Goal: Book appointment/travel/reservation

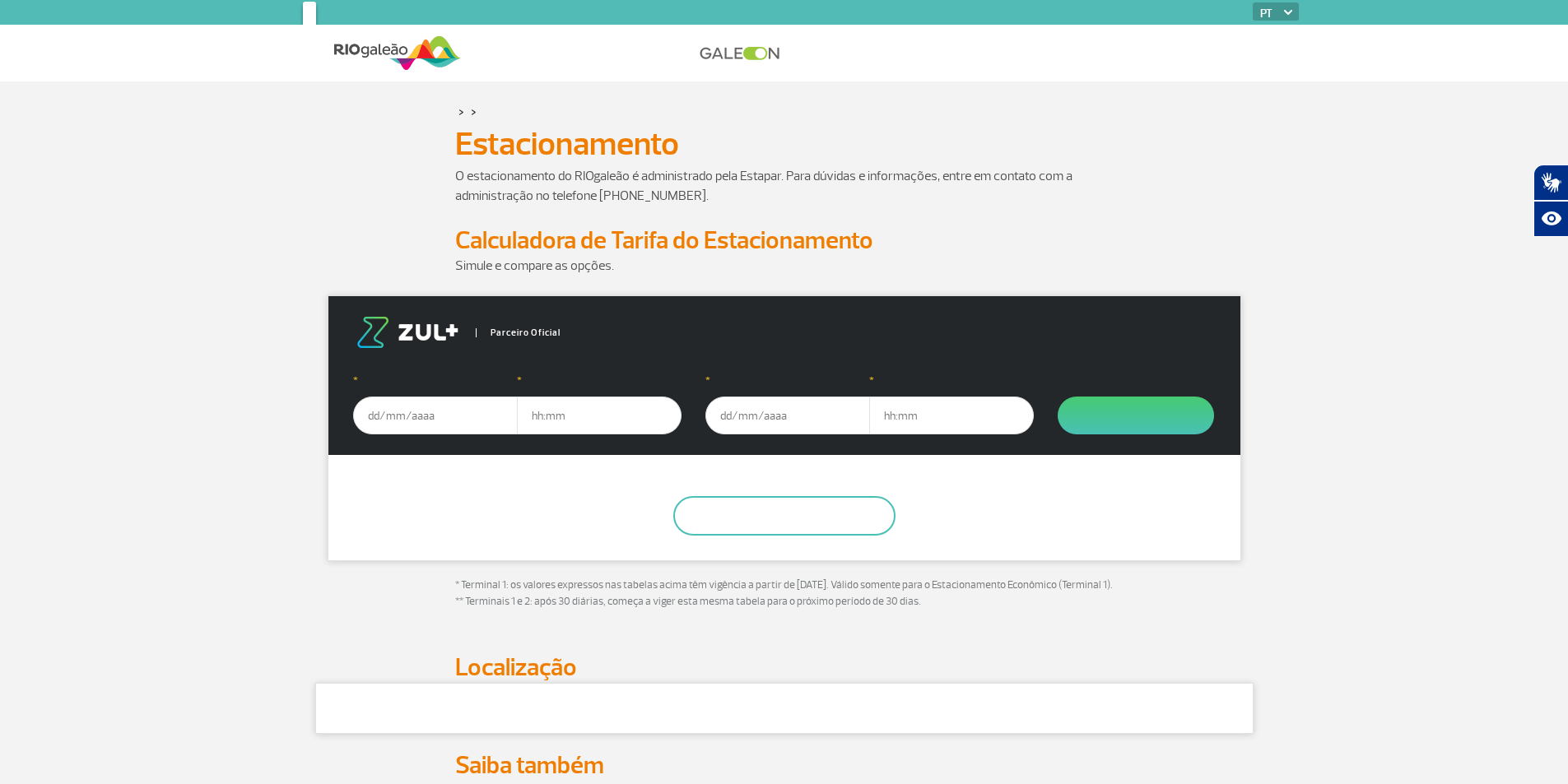
click at [400, 419] on input "text" at bounding box center [435, 415] width 164 height 38
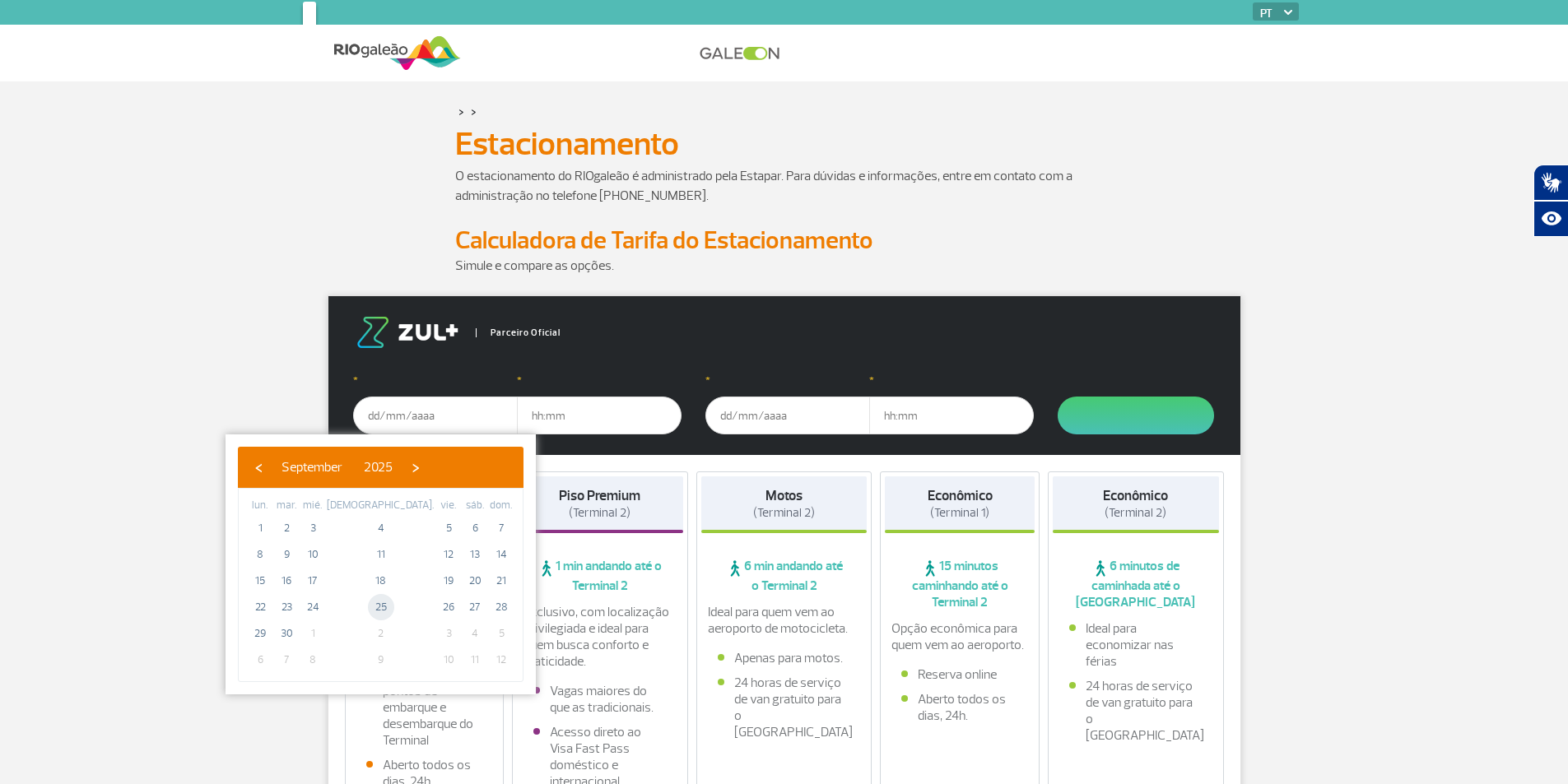
click at [368, 607] on span "25" at bounding box center [381, 608] width 27 height 27
type input "[DATE]"
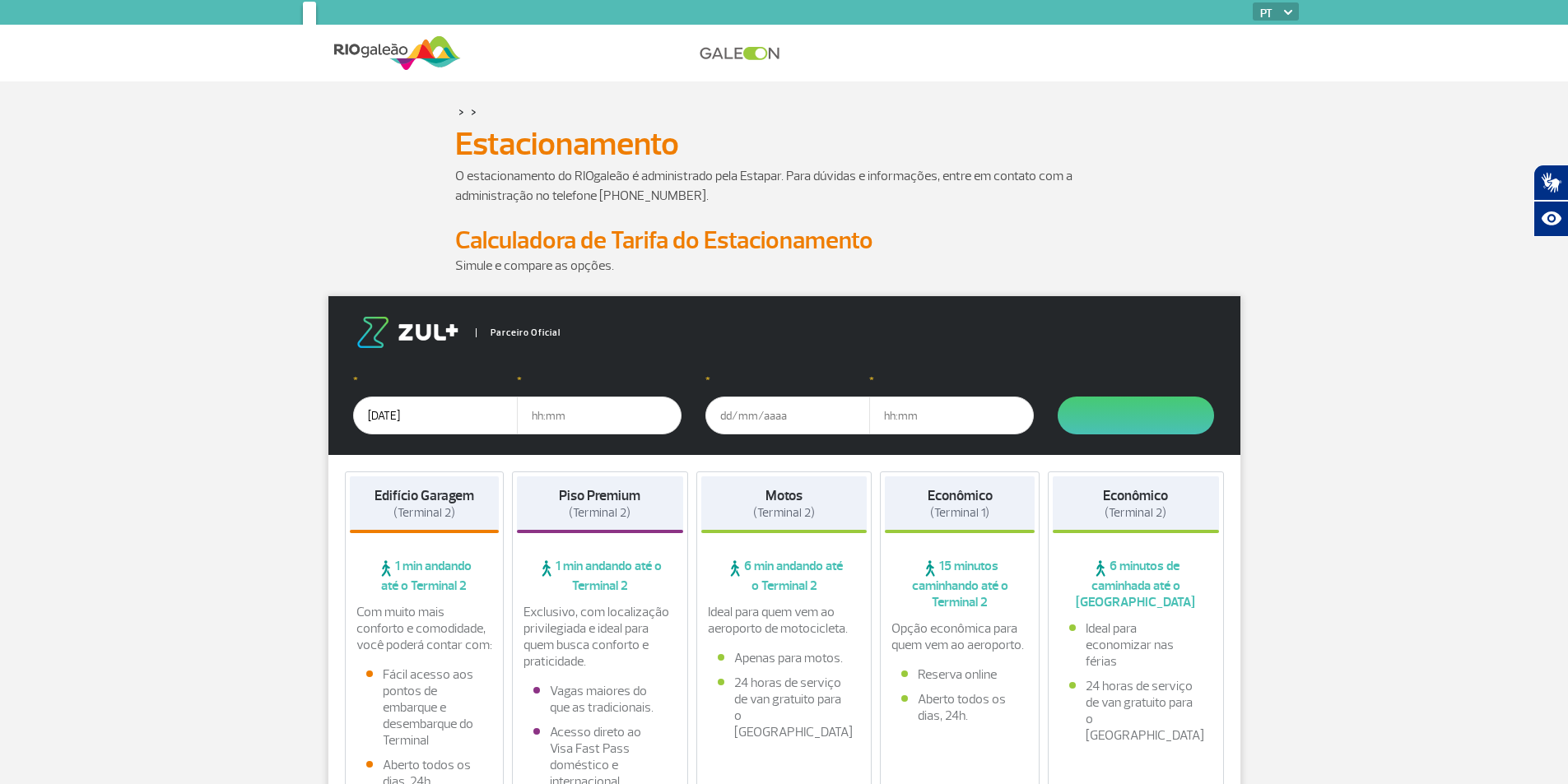
click at [587, 414] on input "text" at bounding box center [599, 415] width 164 height 38
type input "6"
type input "06:00"
click at [780, 412] on input "text" at bounding box center [788, 415] width 164 height 38
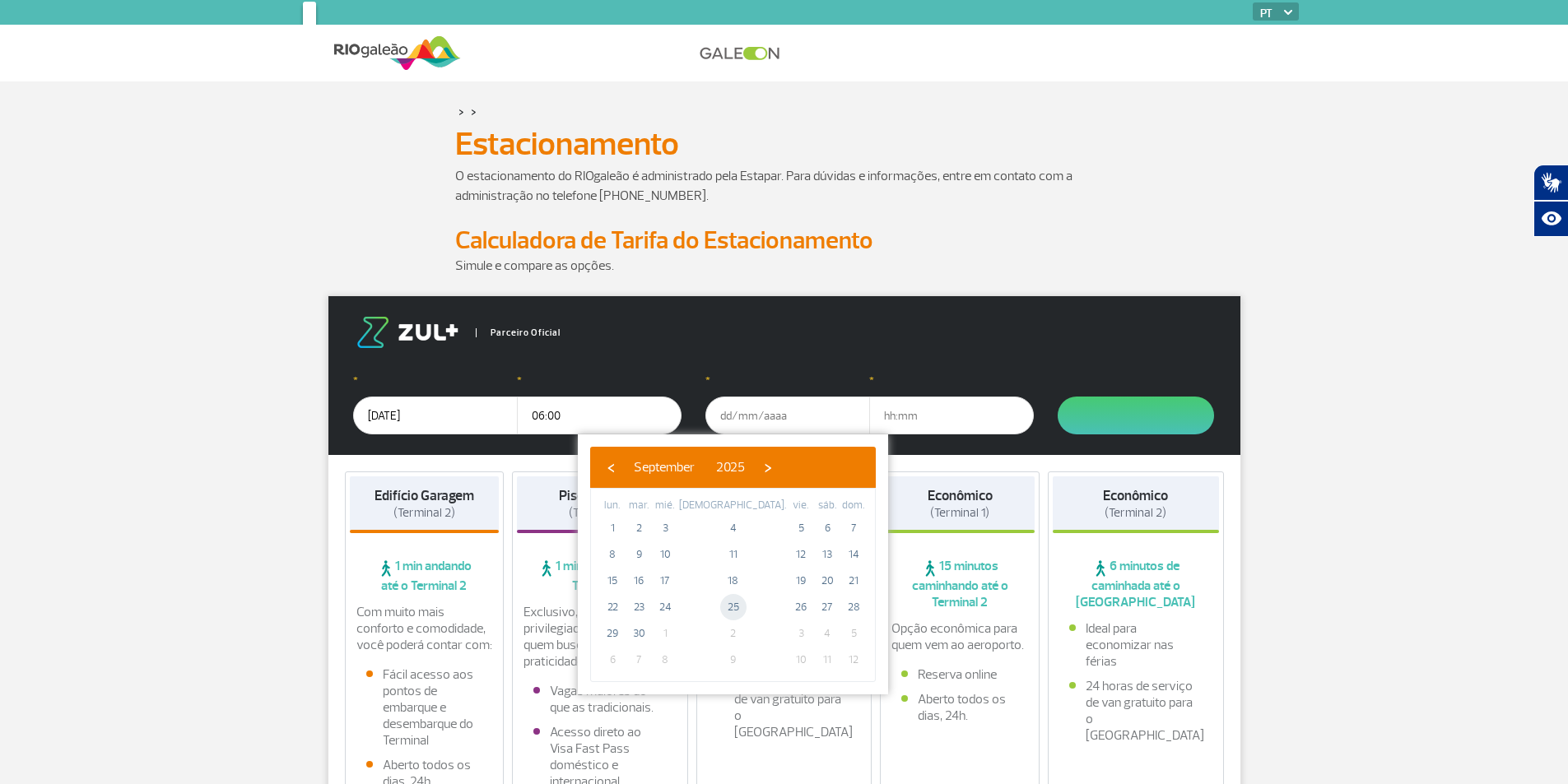
click at [720, 610] on span "25" at bounding box center [733, 608] width 27 height 27
type input "[DATE]"
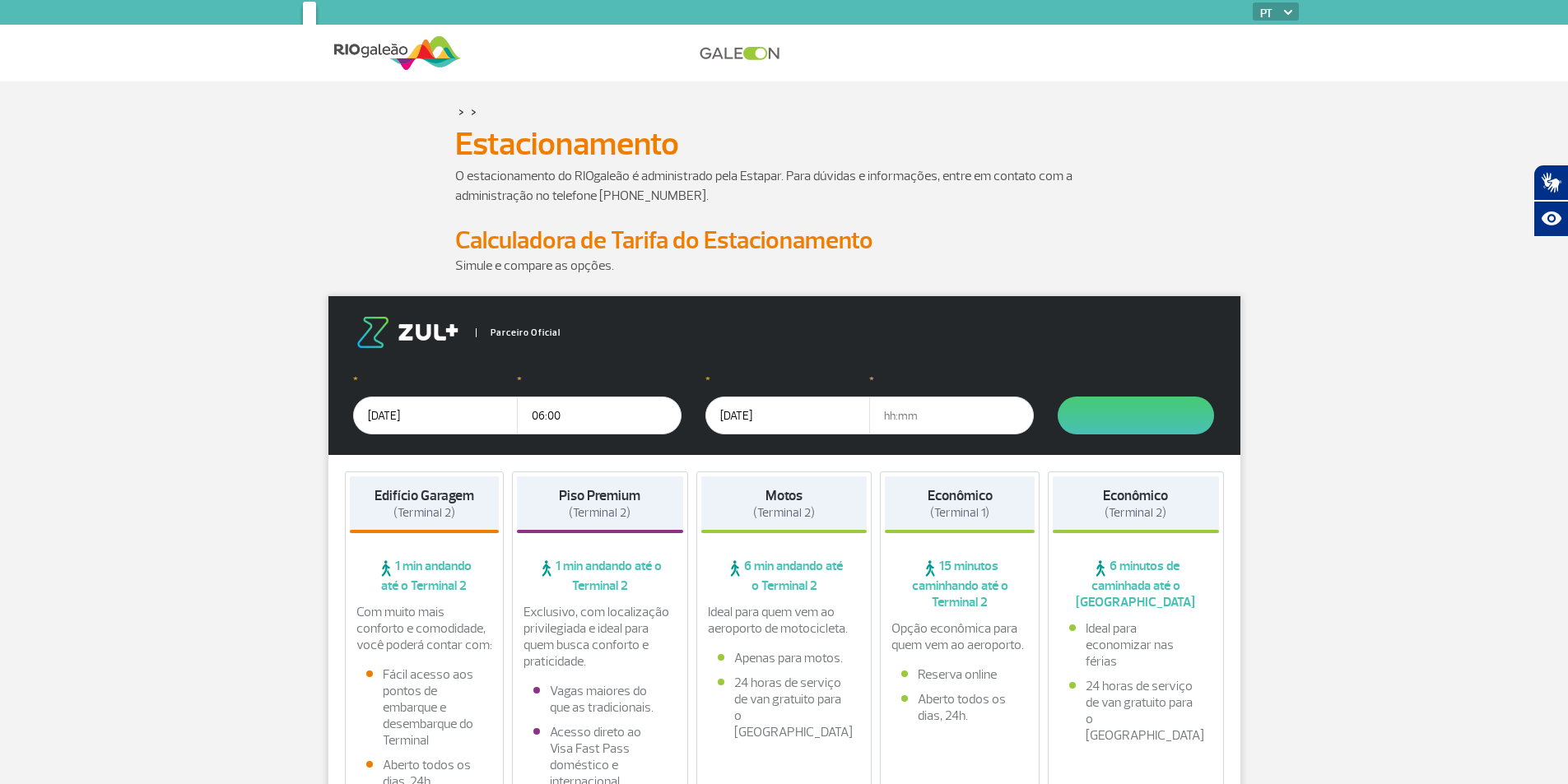
click at [917, 418] on input "text" at bounding box center [951, 415] width 164 height 38
click at [803, 417] on input "[DATE]" at bounding box center [788, 415] width 164 height 38
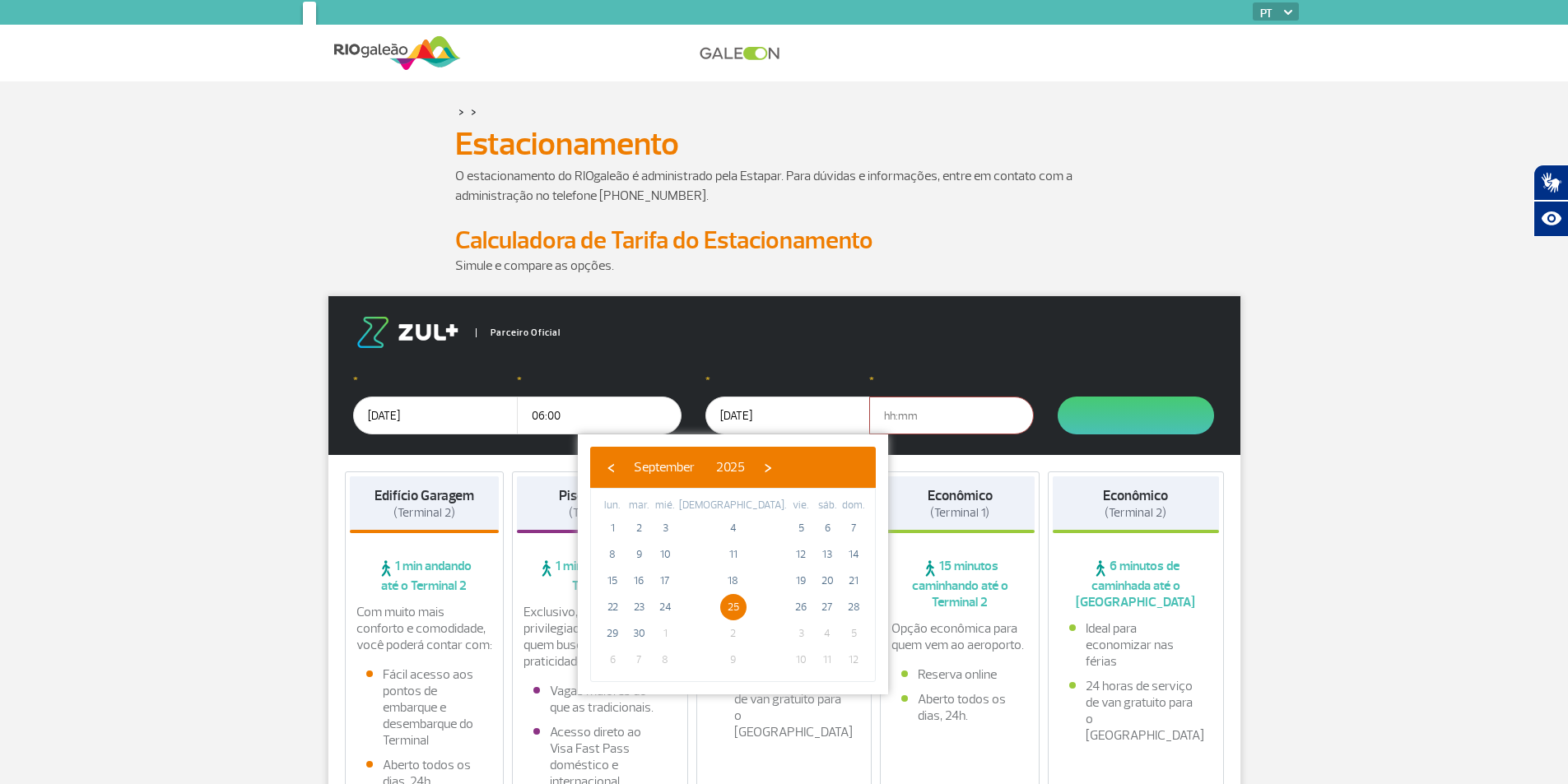
click at [720, 608] on span "25" at bounding box center [733, 608] width 27 height 27
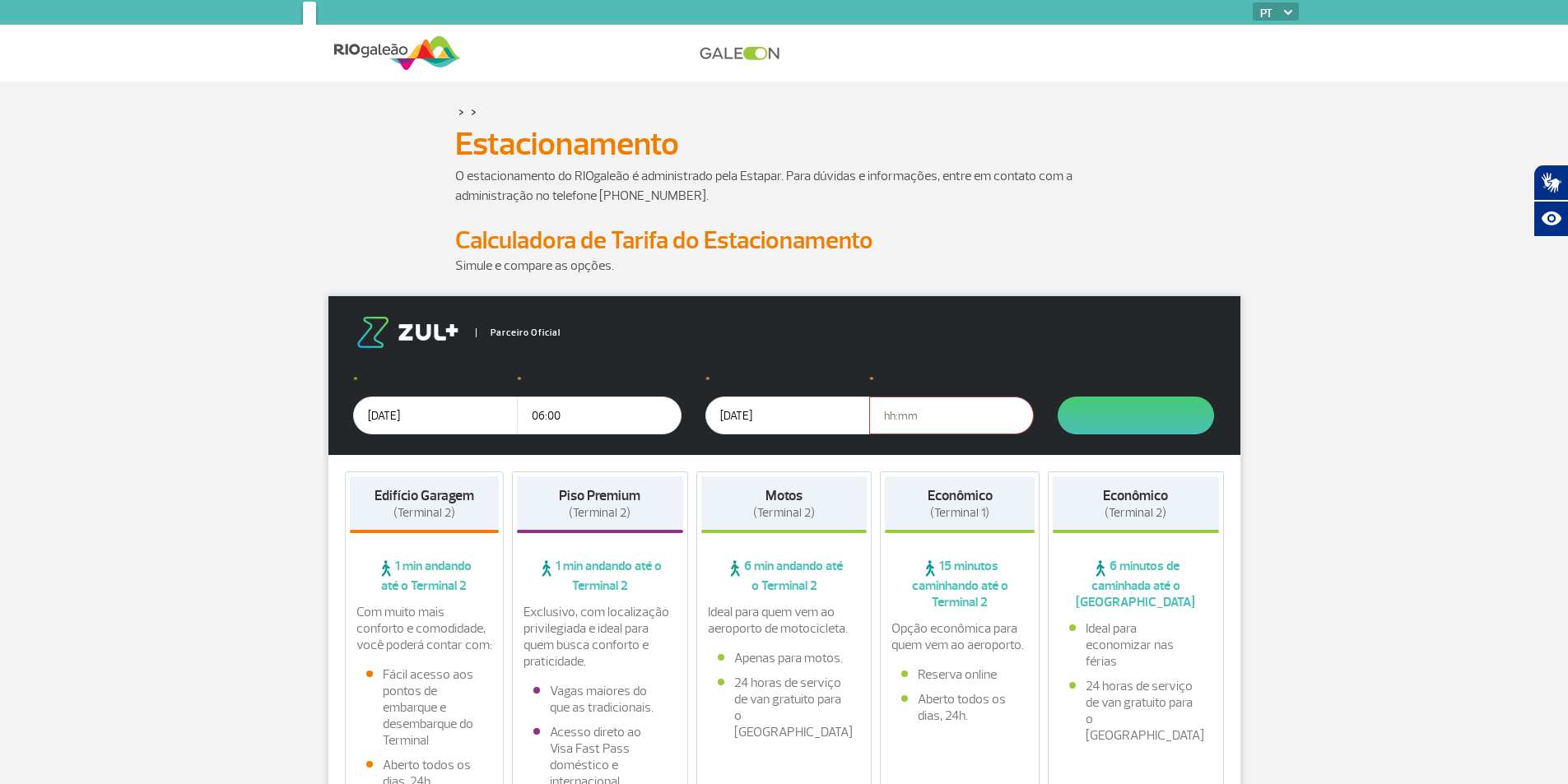
click at [914, 407] on input "text" at bounding box center [951, 415] width 164 height 38
type input "8"
type input "20:30"
click at [1152, 335] on div "Parceiro Oficial" at bounding box center [784, 332] width 862 height 31
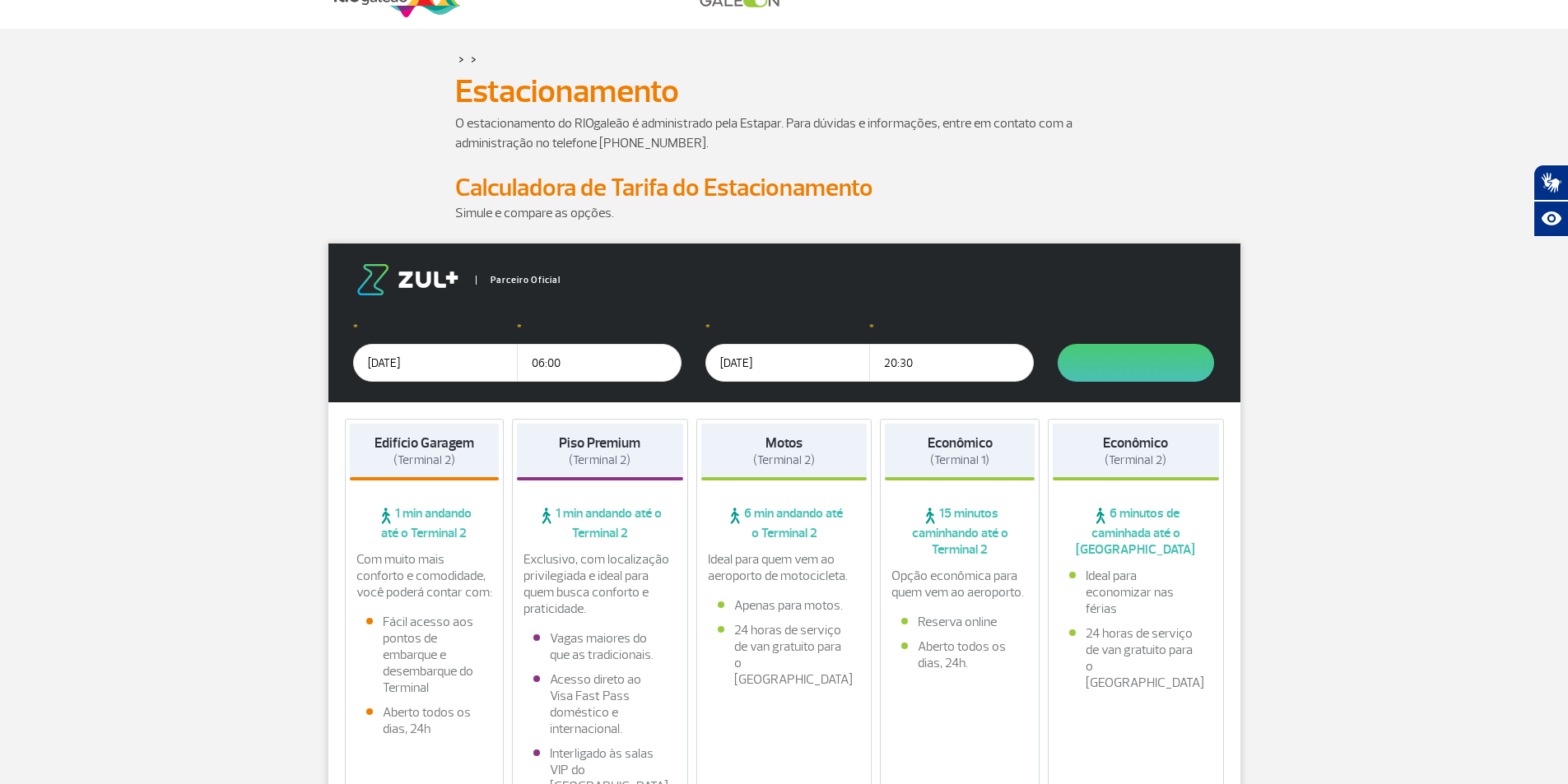
scroll to position [83, 0]
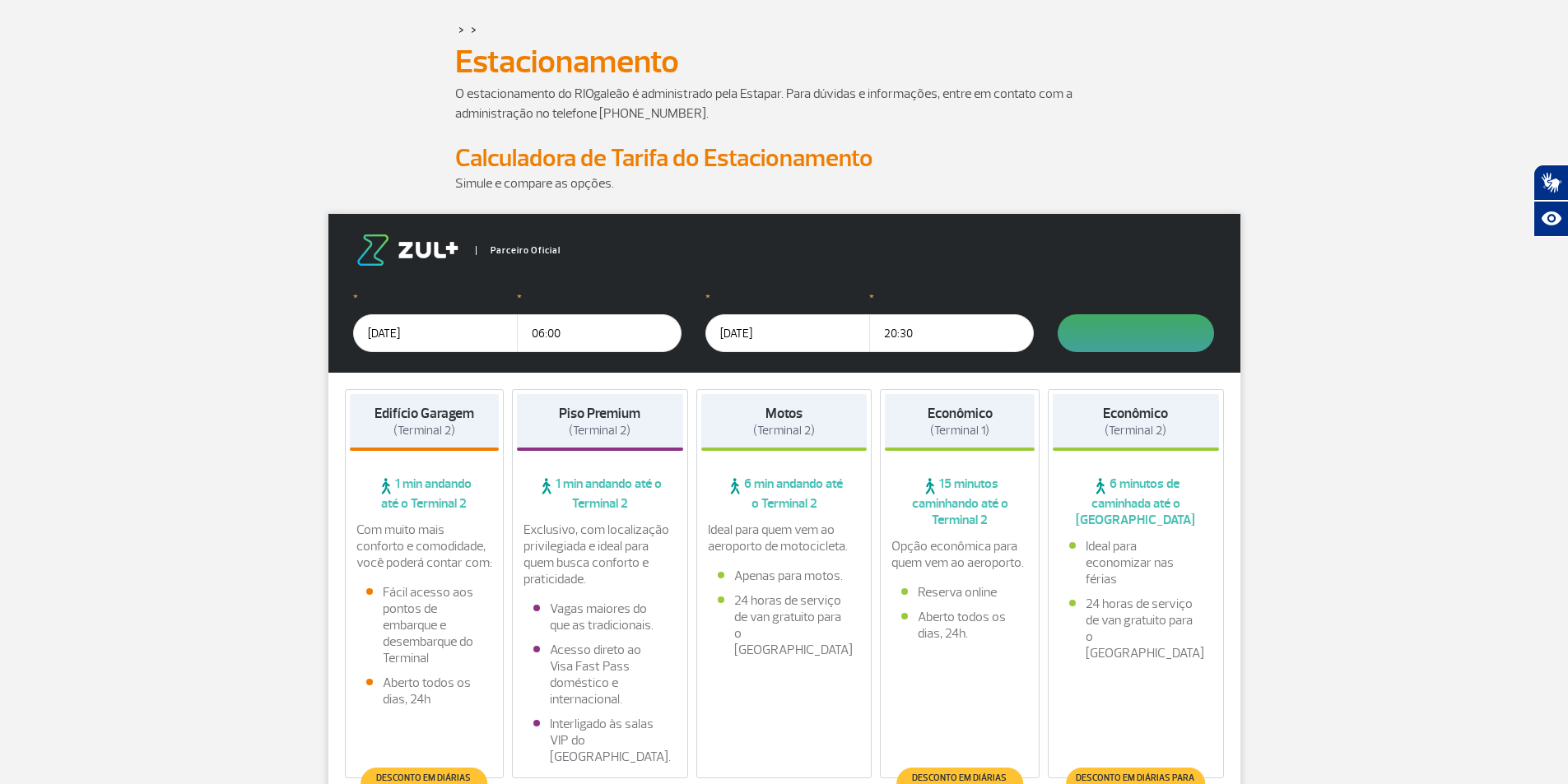
click at [1102, 333] on button "submit" at bounding box center [1136, 333] width 156 height 38
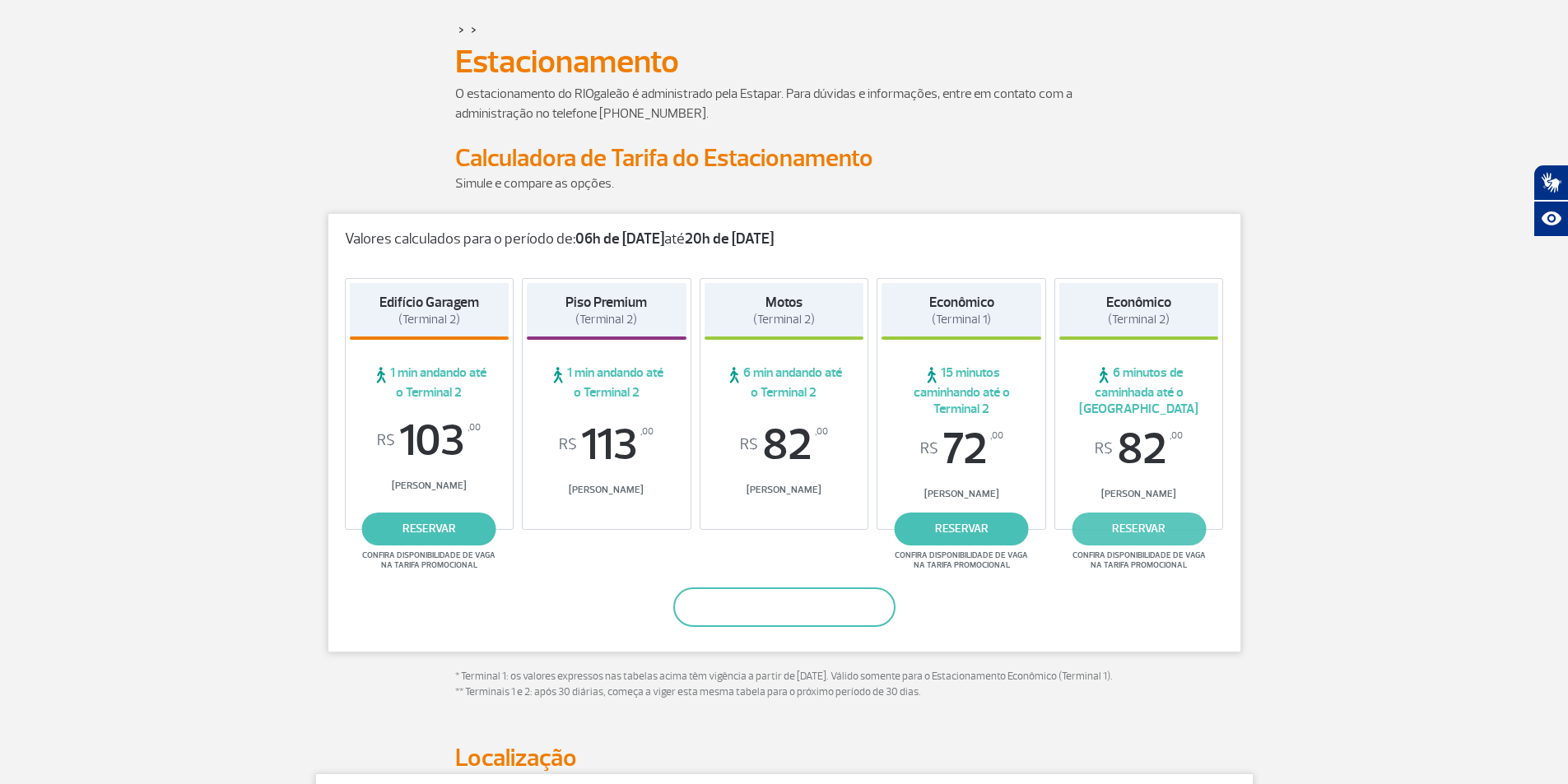
click at [1156, 528] on link "reservar" at bounding box center [1139, 529] width 134 height 33
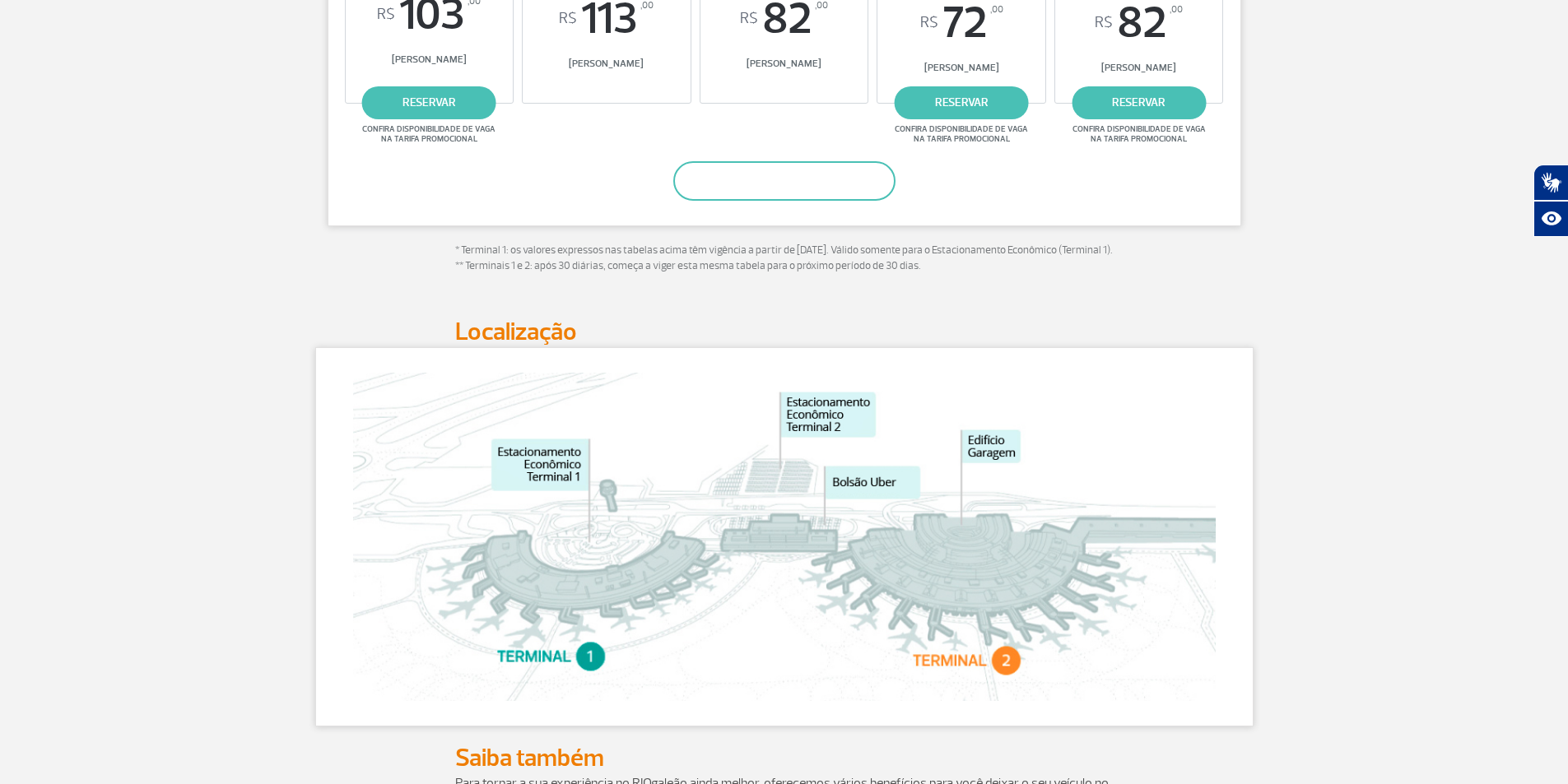
scroll to position [494, 0]
